Goal: Use online tool/utility: Use online tool/utility

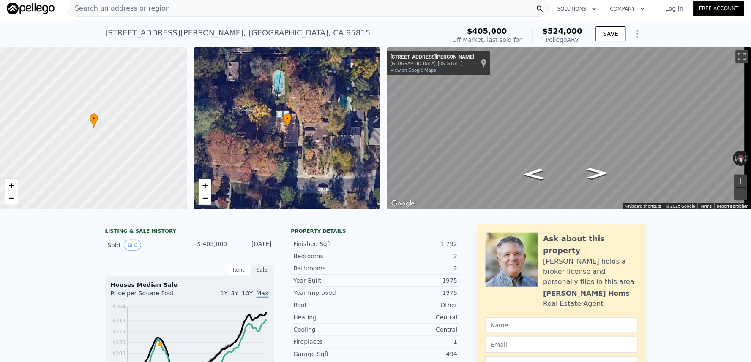
scroll to position [3, 0]
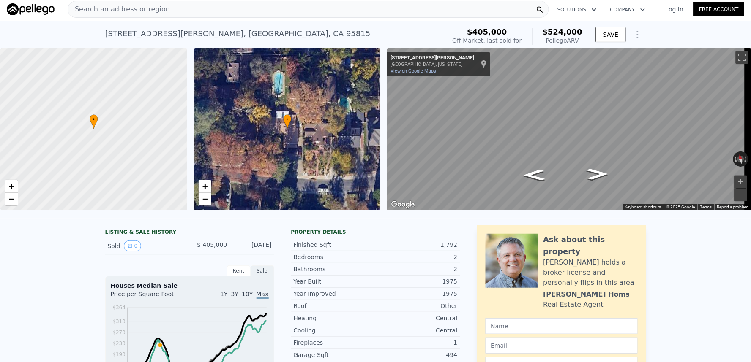
click at [635, 30] on icon "Show Options" at bounding box center [637, 35] width 10 height 10
click at [618, 56] on div "Edit Structure" at bounding box center [598, 56] width 95 height 17
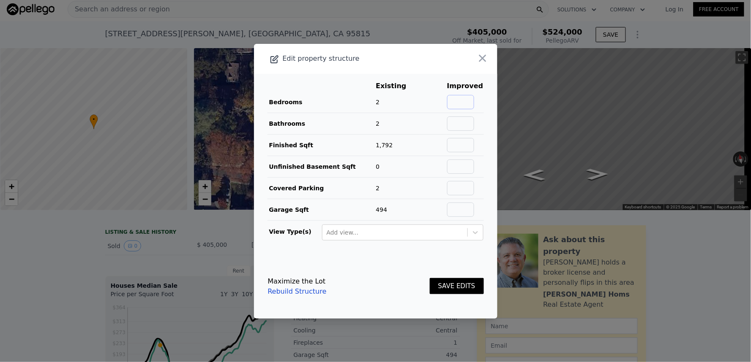
click at [452, 99] on input "text" at bounding box center [460, 102] width 27 height 14
type input "3"
click at [447, 290] on button "SAVE EDITS" at bounding box center [457, 286] width 54 height 16
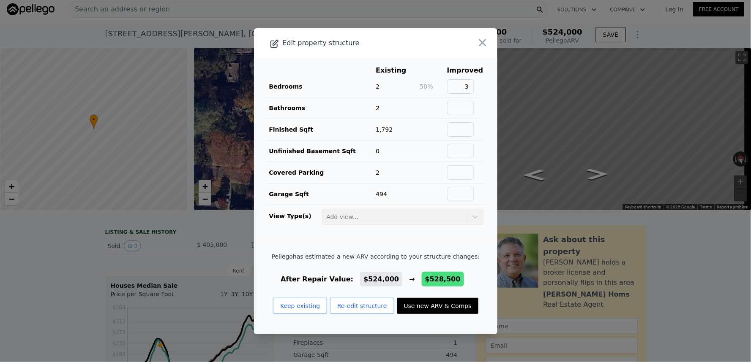
click at [438, 309] on button "Use new ARV & Comps" at bounding box center [437, 306] width 81 height 16
type input "$ 528,500"
type input "$ 63,690"
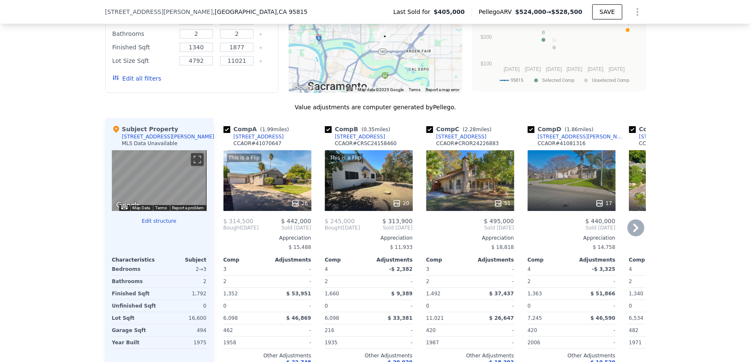
scroll to position [827, 0]
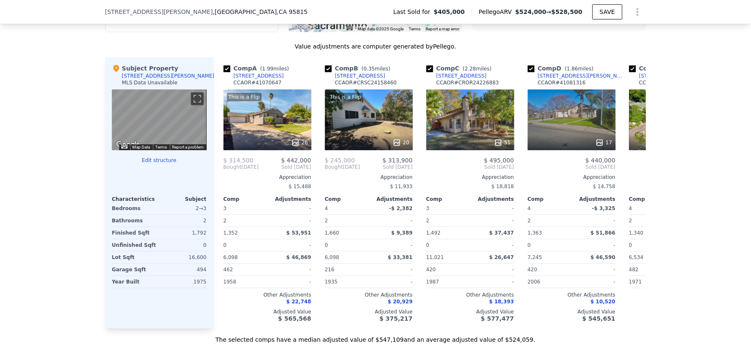
type input "$ 524,000"
type input "$ 59,457"
